Goal: Information Seeking & Learning: Learn about a topic

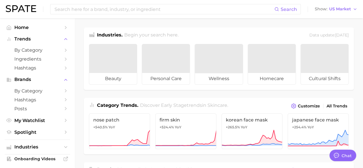
type textarea "x"
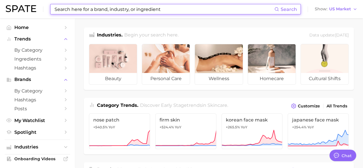
click at [117, 9] on input at bounding box center [164, 9] width 220 height 10
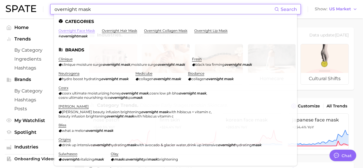
type input "overnight mask"
click at [80, 29] on link "overnight face mask" at bounding box center [76, 30] width 36 height 4
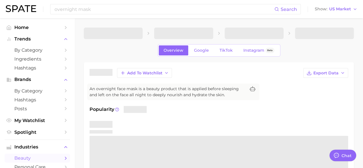
type textarea "x"
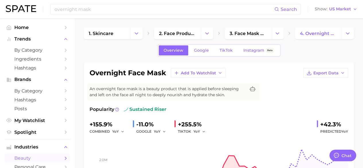
click at [253, 85] on div "An overnight face mask is a beauty product that is applied before sleeping and …" at bounding box center [173, 91] width 172 height 17
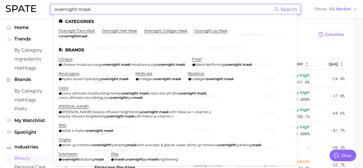
click at [90, 7] on input "overnight mask" at bounding box center [164, 9] width 220 height 10
drag, startPoint x: 76, startPoint y: 9, endPoint x: 51, endPoint y: 8, distance: 25.0
click at [51, 8] on div "overnight mask Search Categories overnight face mask # overnightmask overnight …" at bounding box center [175, 9] width 250 height 10
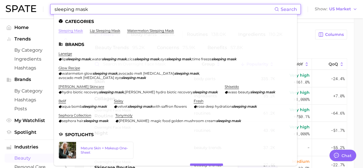
type input "sleeping mask"
click at [79, 29] on link "sleeping mask" at bounding box center [70, 30] width 24 height 4
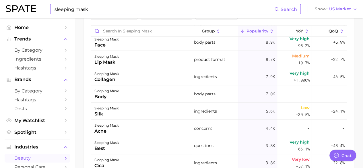
scroll to position [108, 0]
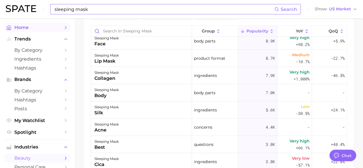
click at [26, 27] on span "Home" at bounding box center [37, 27] width 46 height 5
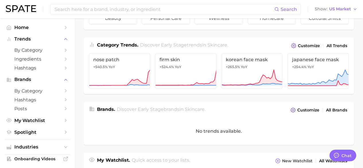
scroll to position [61, 0]
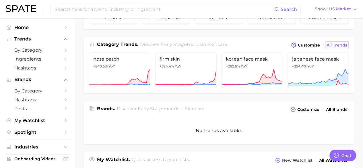
click at [334, 46] on span "All Trends" at bounding box center [336, 45] width 21 height 5
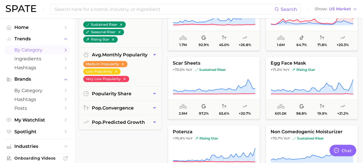
scroll to position [1768, 0]
click at [26, 119] on span "My Watchlist" at bounding box center [37, 120] width 46 height 5
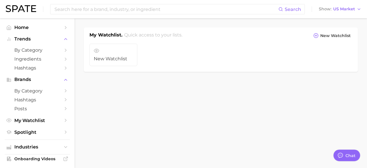
click at [26, 119] on span "My Watchlist" at bounding box center [37, 120] width 46 height 5
click at [126, 49] on link "New Watchlist" at bounding box center [113, 55] width 48 height 22
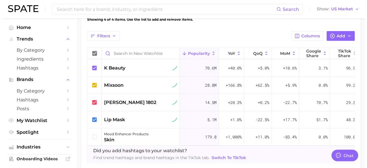
scroll to position [194, 0]
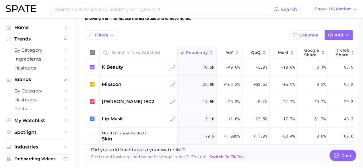
click at [210, 52] on icon at bounding box center [211, 52] width 5 height 5
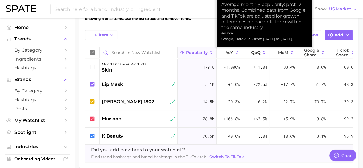
click at [210, 52] on icon at bounding box center [211, 52] width 5 height 5
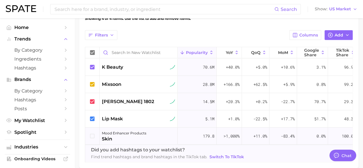
click at [92, 135] on icon at bounding box center [92, 136] width 6 height 6
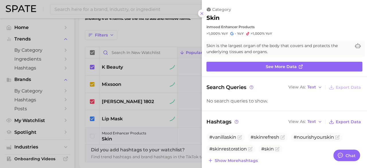
click at [202, 14] on icon at bounding box center [202, 13] width 5 height 5
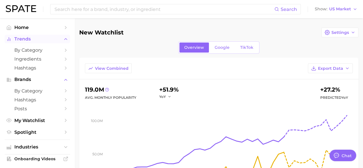
click at [28, 40] on span "Trends" at bounding box center [37, 38] width 46 height 5
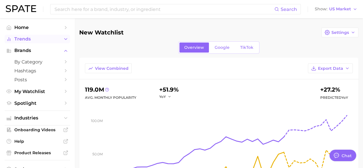
click at [28, 40] on span "Trends" at bounding box center [37, 38] width 46 height 5
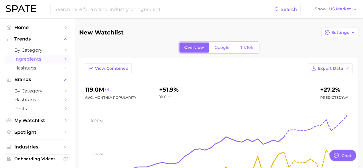
click at [31, 60] on span "Ingredients" at bounding box center [37, 58] width 46 height 5
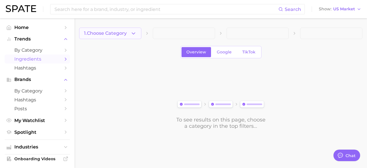
click at [119, 34] on span "1. Choose Category" at bounding box center [105, 33] width 43 height 5
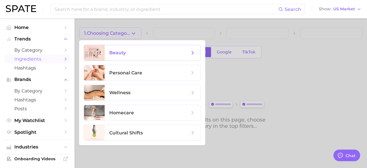
click at [120, 56] on span "beauty" at bounding box center [153, 52] width 96 height 15
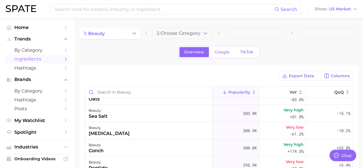
scroll to position [1301, 0]
click at [26, 28] on span "Home" at bounding box center [37, 27] width 46 height 5
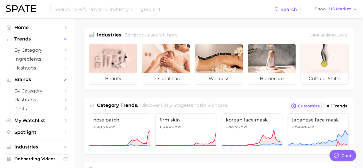
click at [306, 106] on span "Customize" at bounding box center [309, 106] width 22 height 5
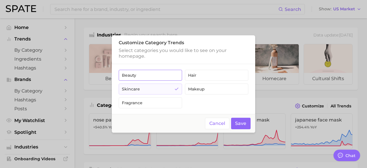
click at [152, 77] on button "beauty" at bounding box center [150, 75] width 63 height 11
click at [239, 123] on button "Save" at bounding box center [241, 124] width 20 height 12
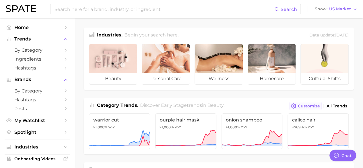
click at [303, 105] on span "Customize" at bounding box center [309, 106] width 22 height 5
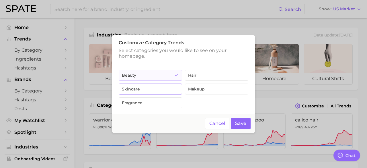
click at [138, 87] on button "skincare" at bounding box center [150, 88] width 63 height 11
click at [175, 103] on icon "button" at bounding box center [176, 102] width 5 height 5
click at [240, 120] on button "Save" at bounding box center [241, 124] width 20 height 12
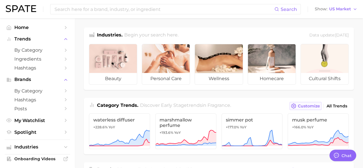
click at [302, 105] on span "Customize" at bounding box center [309, 106] width 22 height 5
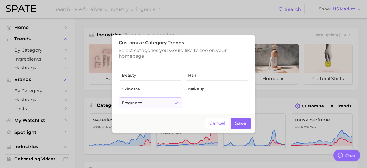
click at [141, 86] on button "skincare" at bounding box center [150, 88] width 63 height 11
click at [239, 121] on button "Save" at bounding box center [241, 124] width 20 height 12
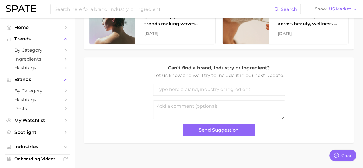
scroll to position [283, 0]
